Goal: Information Seeking & Learning: Learn about a topic

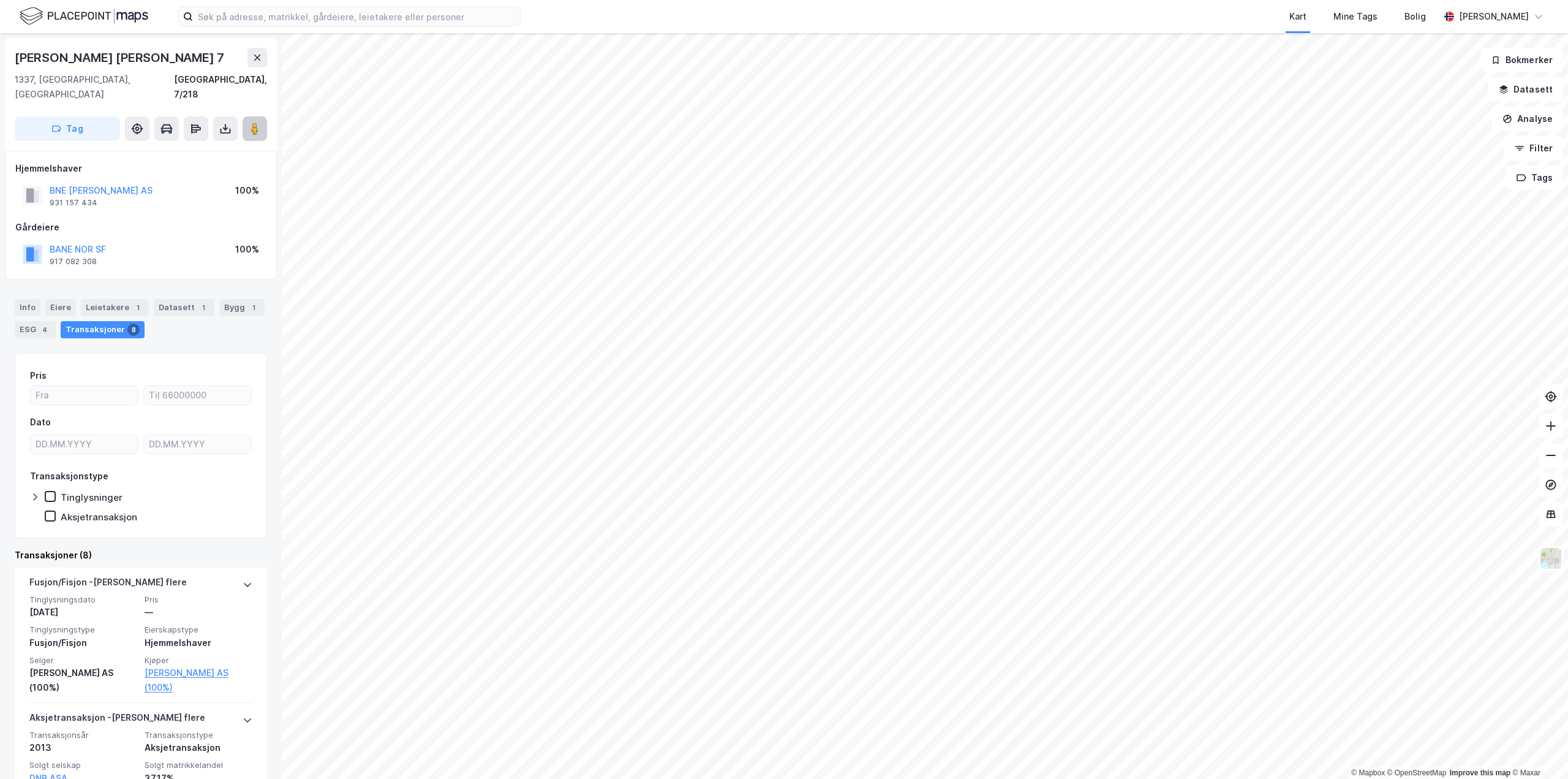
click at [260, 122] on icon at bounding box center [254, 128] width 12 height 12
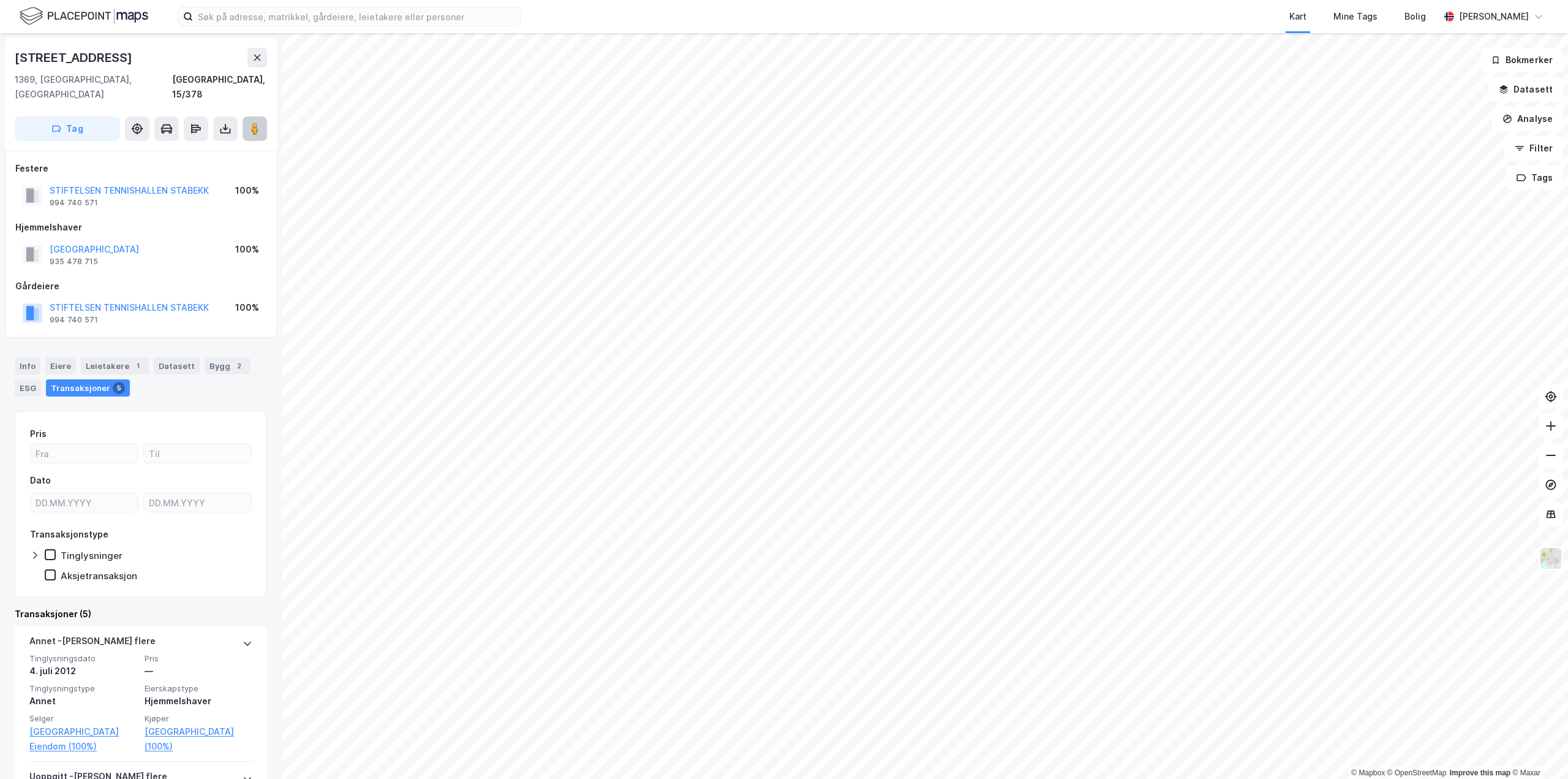
click at [248, 117] on button at bounding box center [255, 129] width 24 height 24
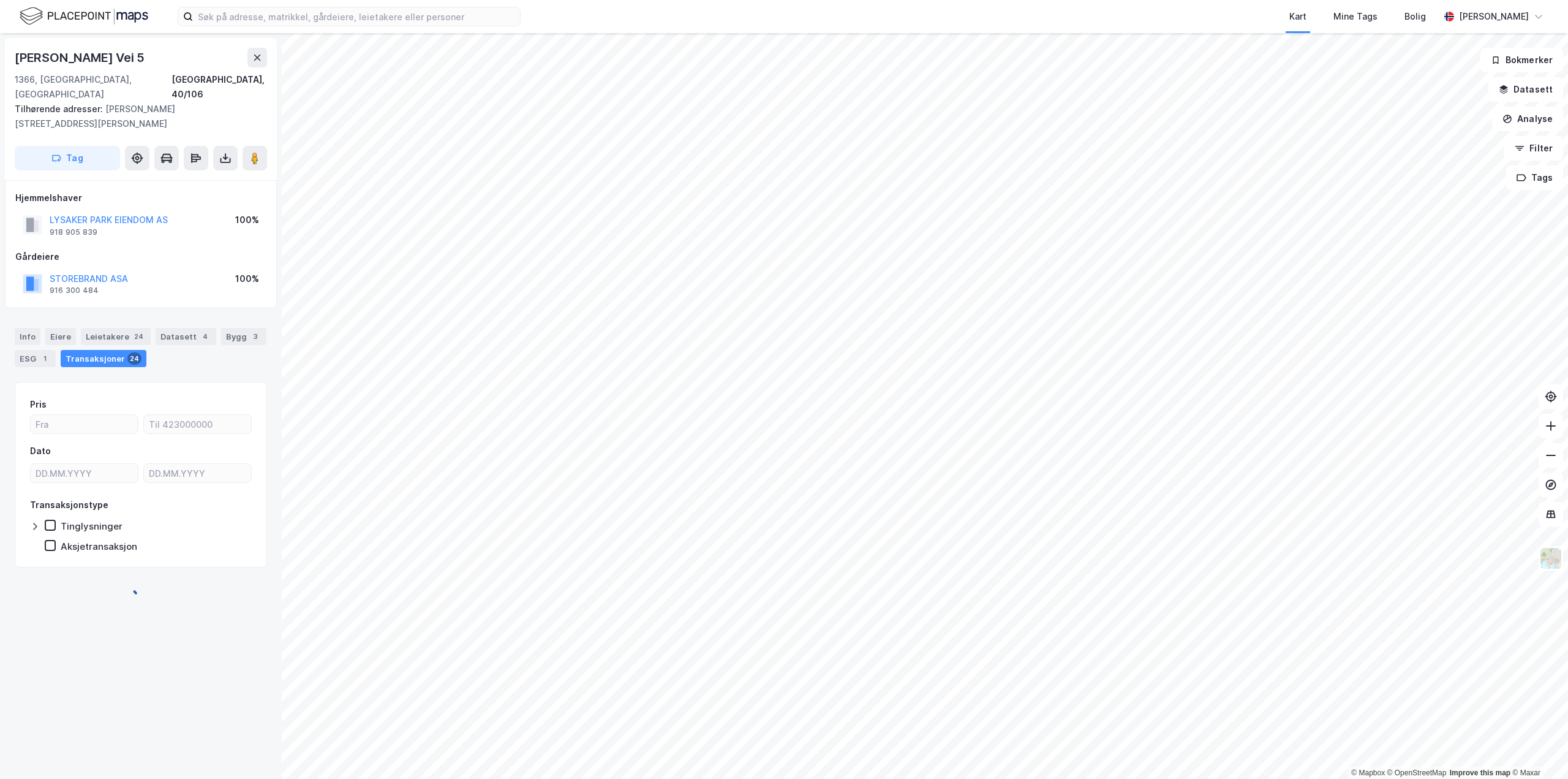
click at [223, 113] on div "© Mapbox © OpenStreetMap Improve this map © Maxar [PERSON_NAME][STREET_ADDRESS]…" at bounding box center [784, 406] width 1568 height 746
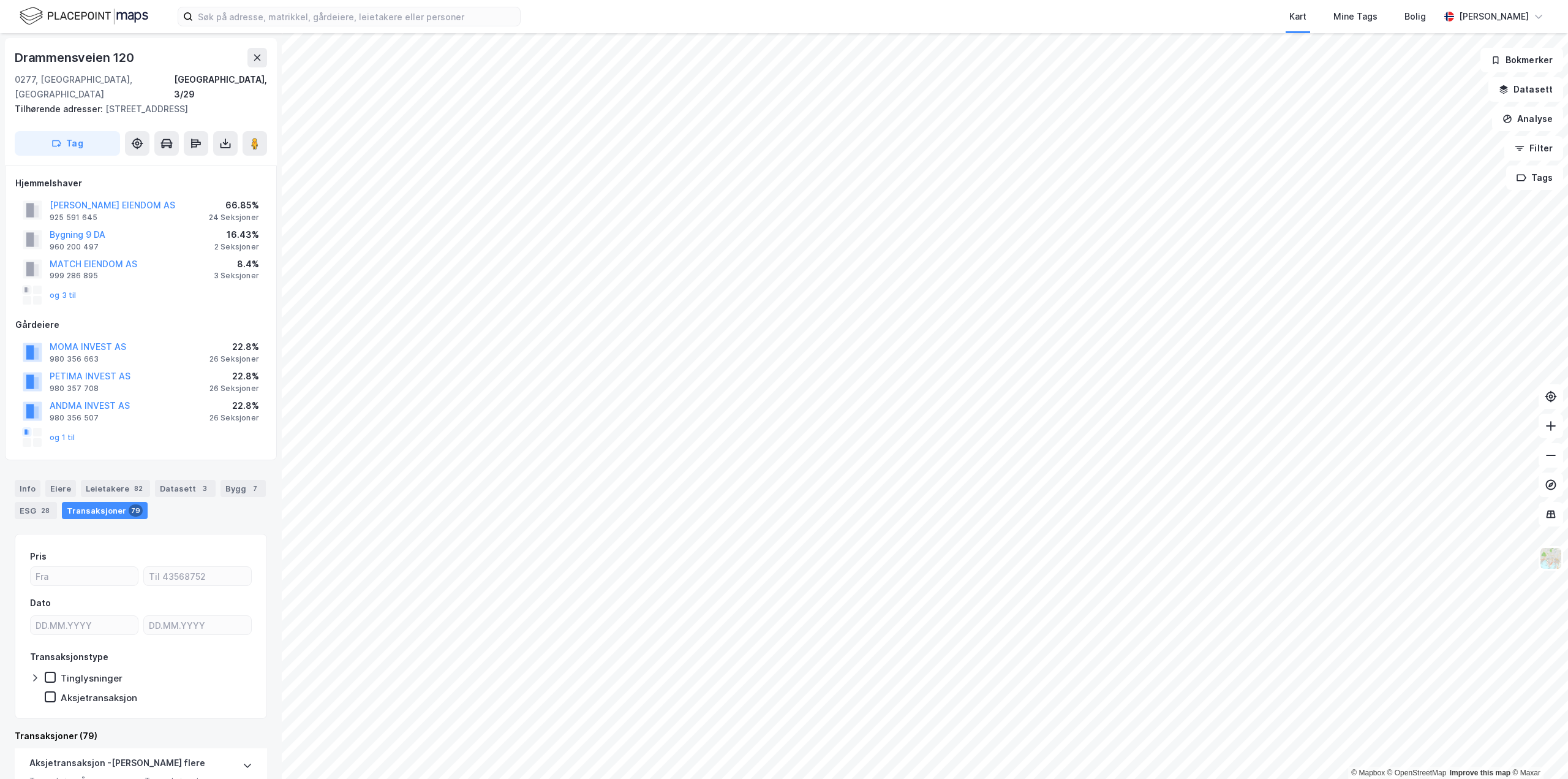
click at [533, 31] on div "Kart Mine Tags [PERSON_NAME] © Mapbox © OpenStreetMap Improve this map © Maxar …" at bounding box center [784, 389] width 1568 height 779
